Goal: Find specific page/section: Find specific page/section

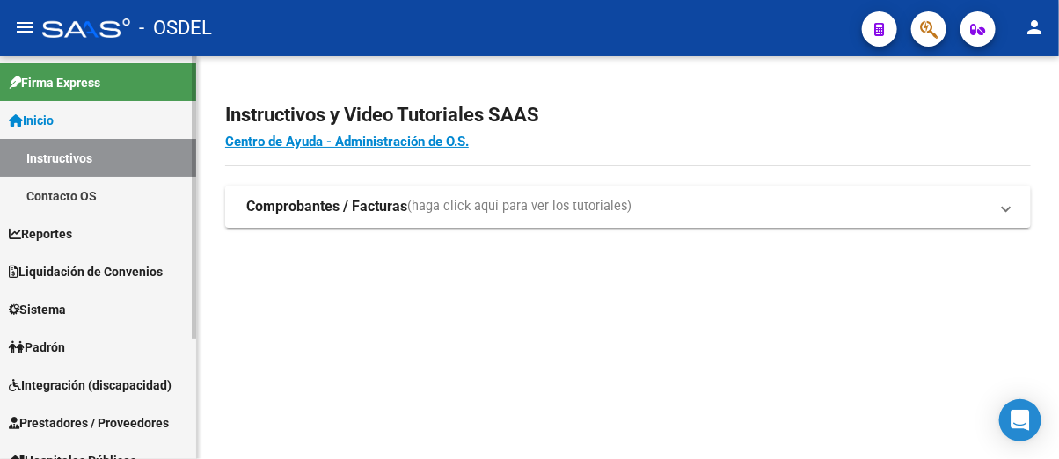
click at [106, 268] on span "Liquidación de Convenios" at bounding box center [86, 271] width 154 height 19
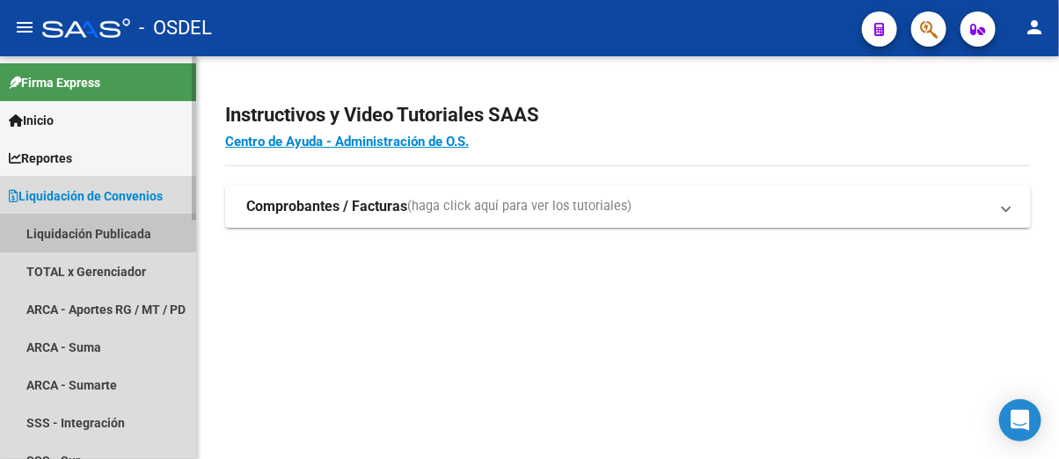
click at [117, 231] on link "Liquidación Publicada" at bounding box center [98, 234] width 196 height 38
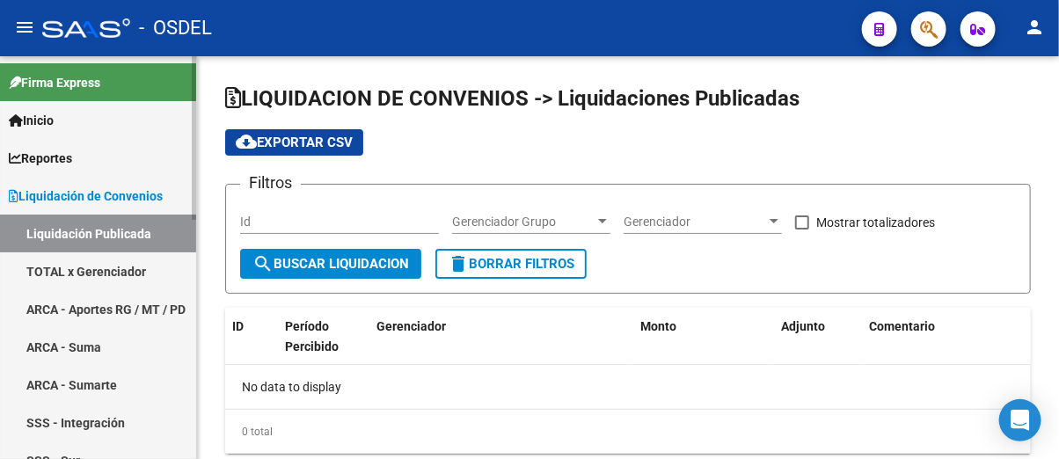
checkbox input "true"
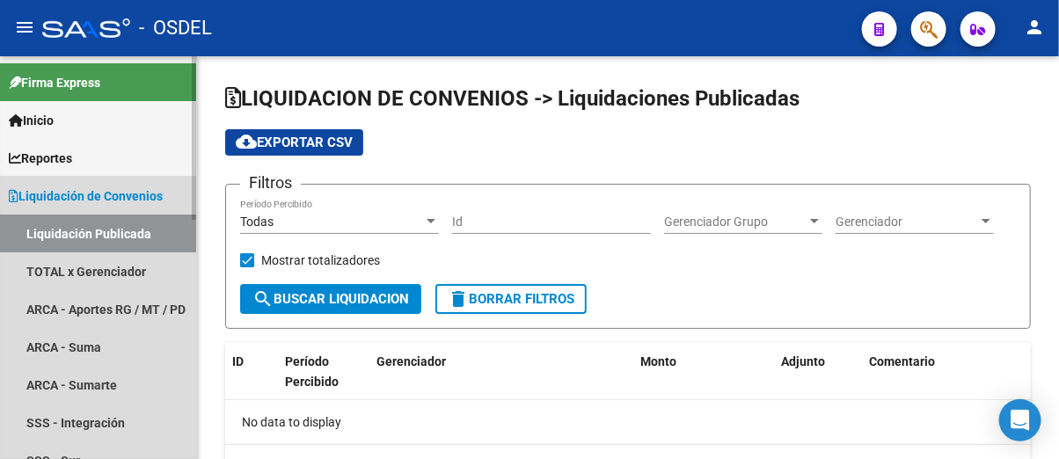
click at [140, 194] on span "Liquidación de Convenios" at bounding box center [86, 196] width 154 height 19
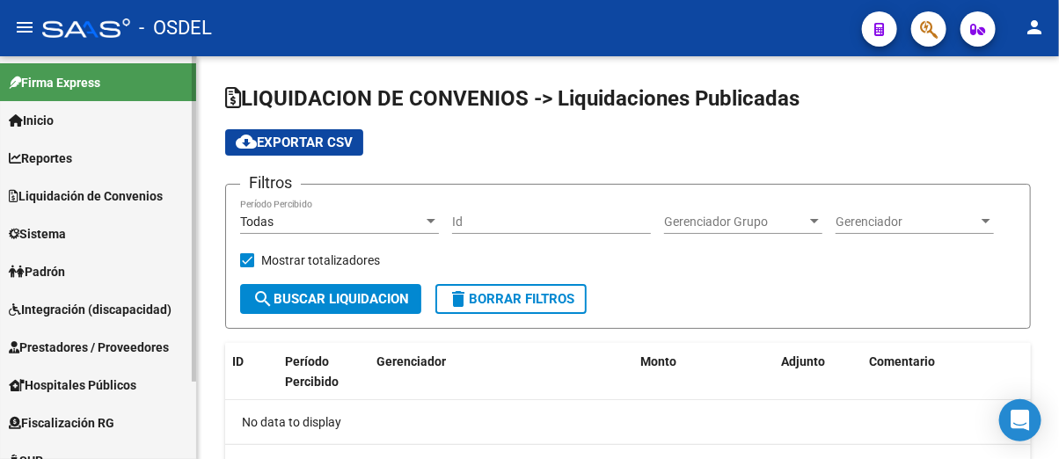
click at [107, 191] on span "Liquidación de Convenios" at bounding box center [86, 196] width 154 height 19
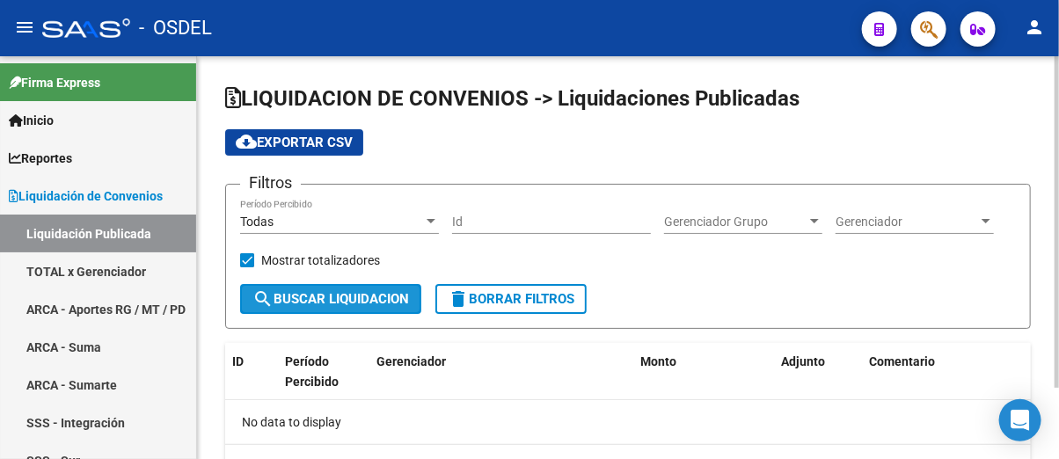
click at [319, 296] on span "search Buscar Liquidacion" at bounding box center [331, 299] width 157 height 16
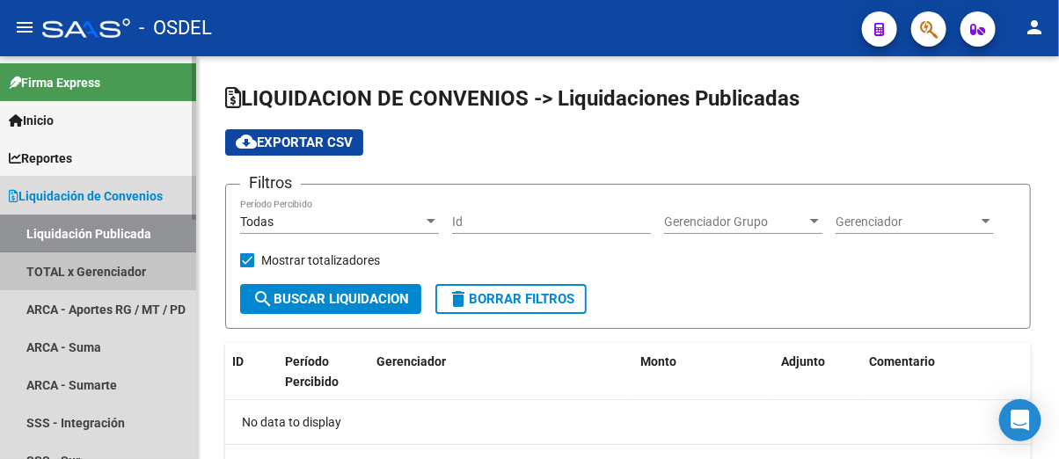
click at [116, 275] on link "TOTAL x Gerenciador" at bounding box center [98, 272] width 196 height 38
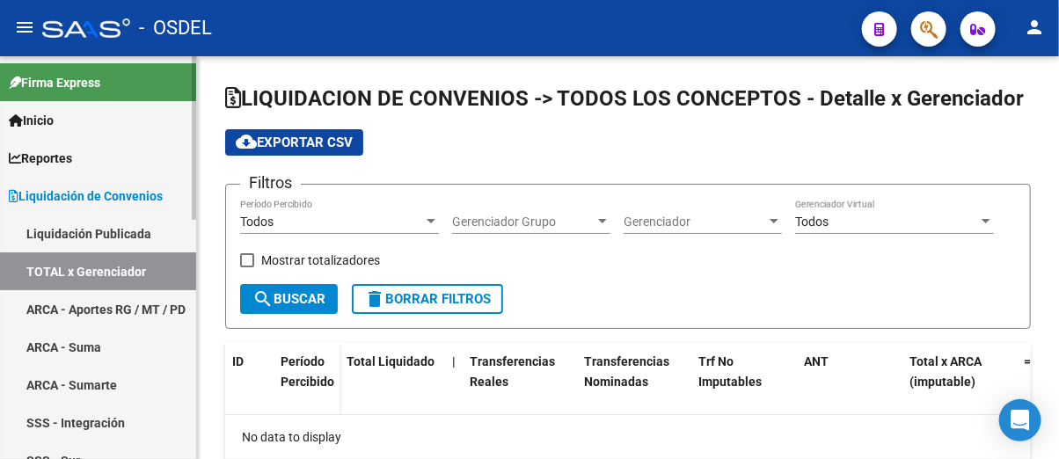
checkbox input "true"
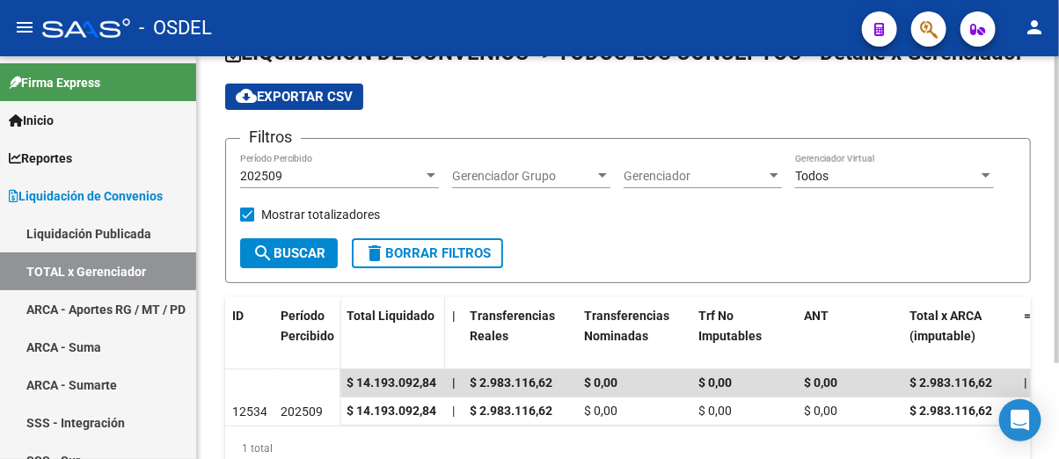
scroll to position [88, 0]
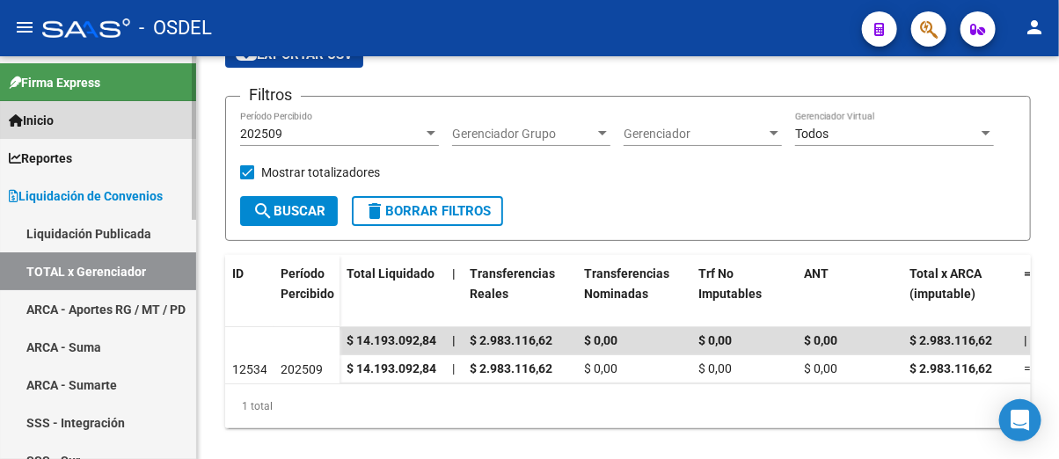
click at [50, 122] on span "Inicio" at bounding box center [31, 120] width 45 height 19
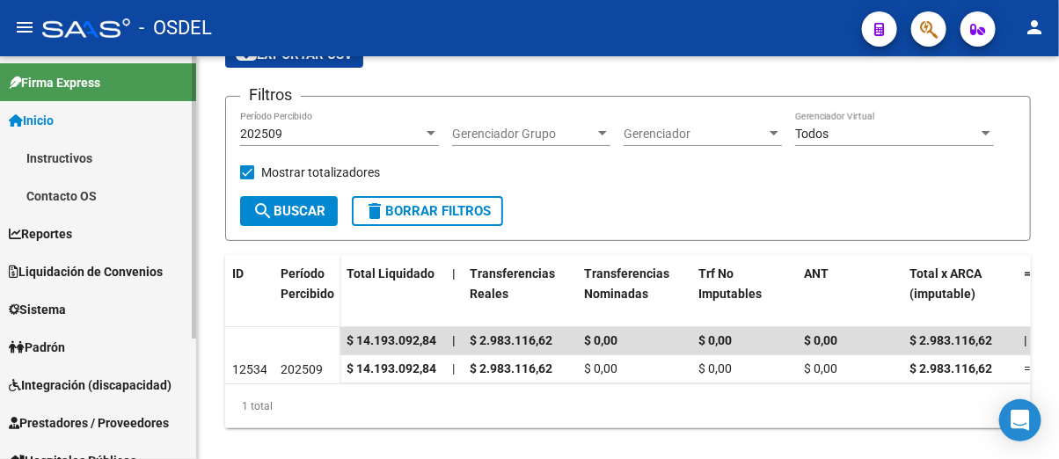
click at [59, 310] on span "Sistema" at bounding box center [37, 309] width 57 height 19
